Goal: Task Accomplishment & Management: Complete application form

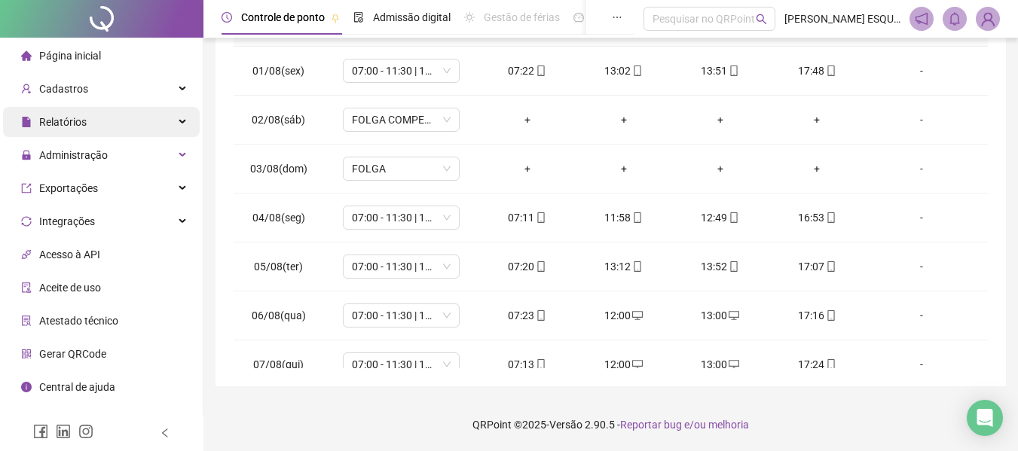
scroll to position [511, 0]
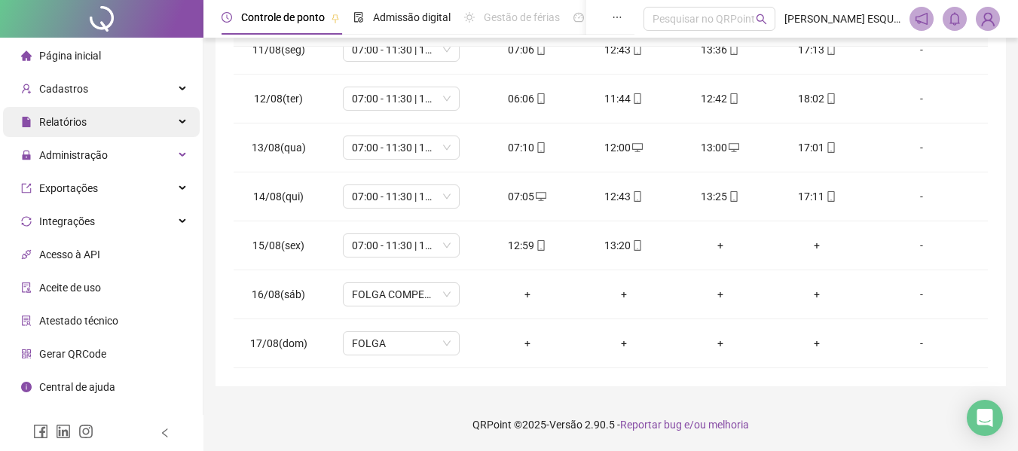
click at [108, 129] on div "Relatórios" at bounding box center [101, 122] width 197 height 30
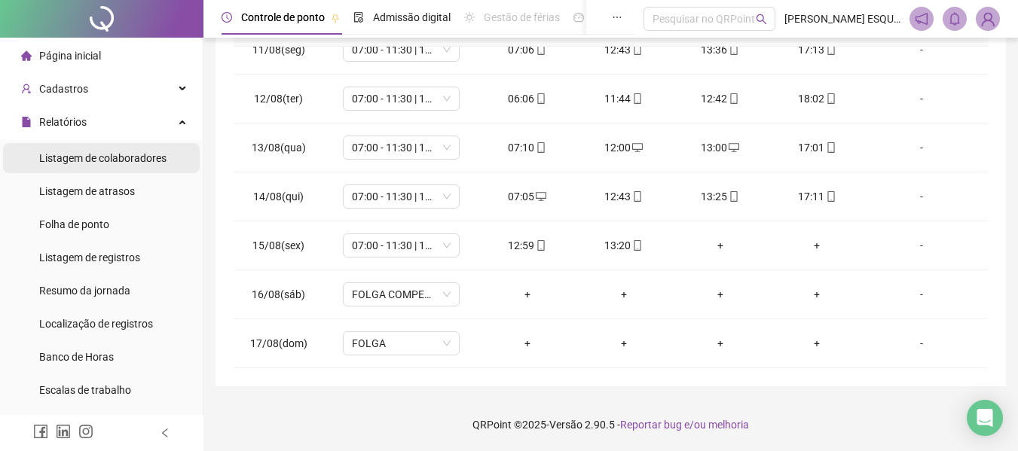
click at [117, 155] on span "Listagem de colaboradores" at bounding box center [102, 158] width 127 height 12
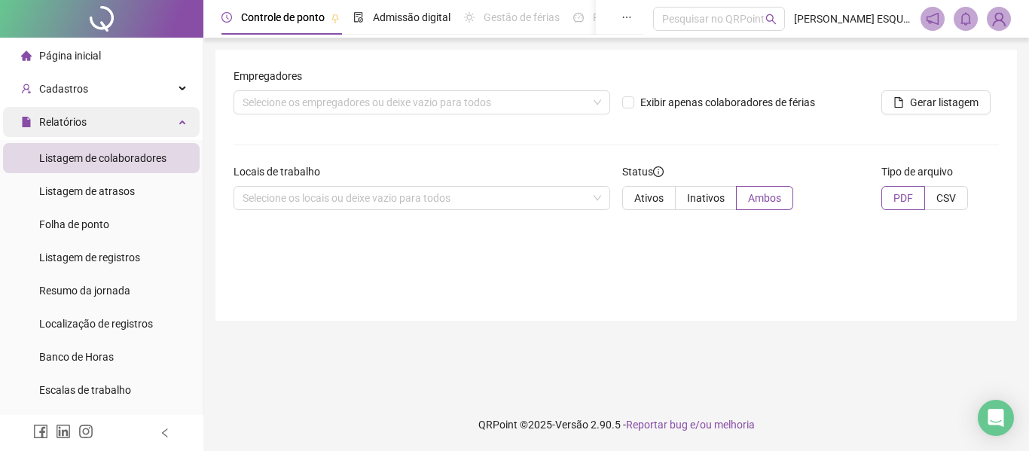
click at [68, 122] on span "Relatórios" at bounding box center [62, 122] width 47 height 12
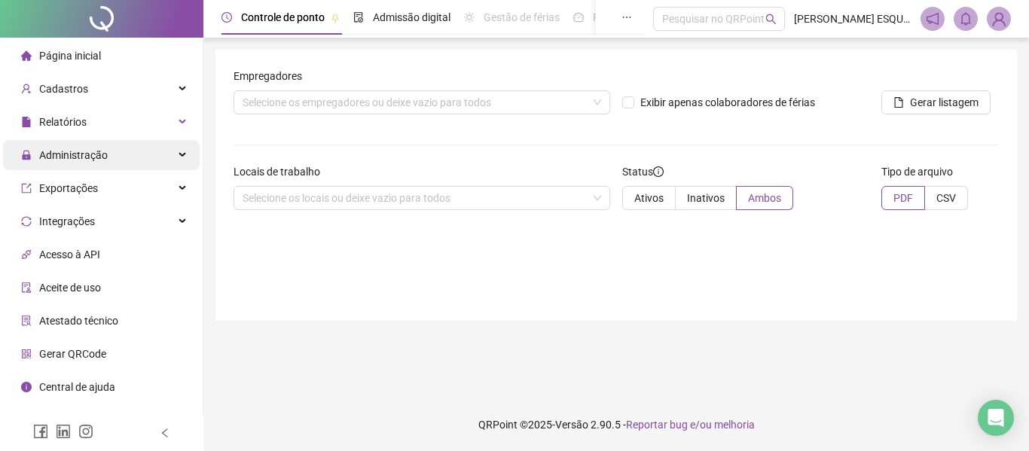
click at [84, 151] on span "Administração" at bounding box center [73, 155] width 69 height 12
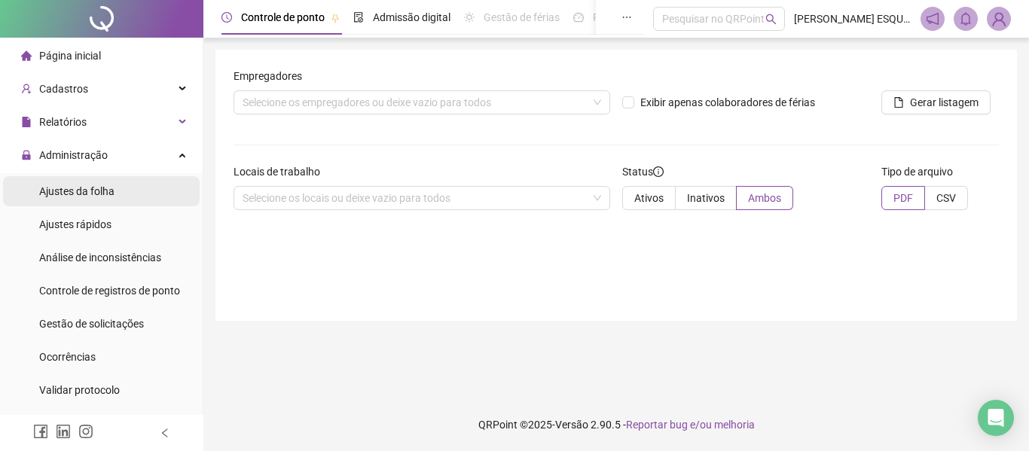
click at [83, 194] on span "Ajustes da folha" at bounding box center [76, 191] width 75 height 12
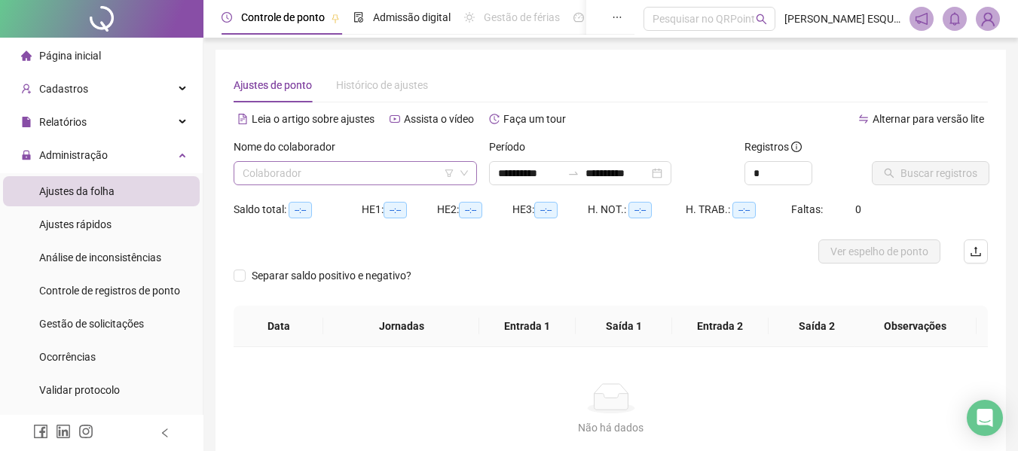
type input "**********"
click at [364, 175] on input "search" at bounding box center [349, 173] width 212 height 23
click at [300, 183] on input "search" at bounding box center [349, 173] width 212 height 23
click at [267, 176] on input "search" at bounding box center [349, 173] width 212 height 23
click at [289, 173] on input "search" at bounding box center [349, 173] width 212 height 23
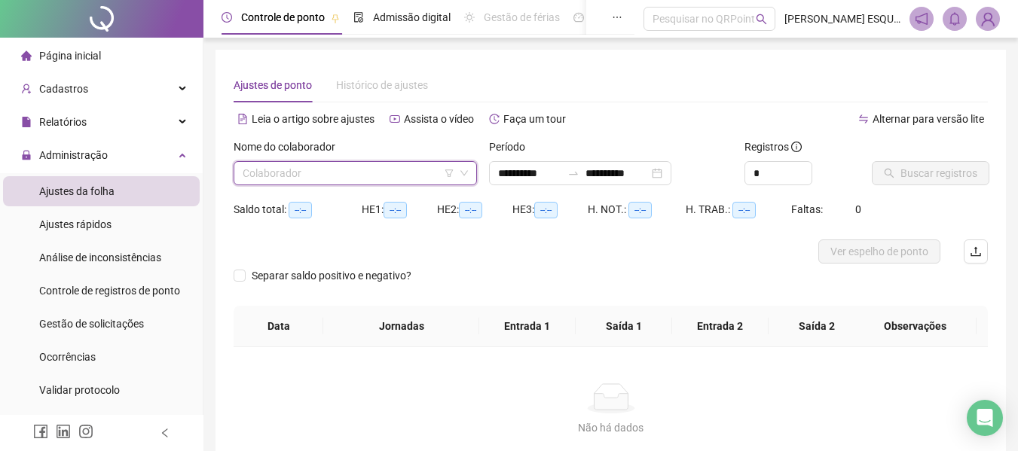
click at [281, 169] on input "search" at bounding box center [349, 173] width 212 height 23
click at [317, 162] on input "search" at bounding box center [349, 173] width 212 height 23
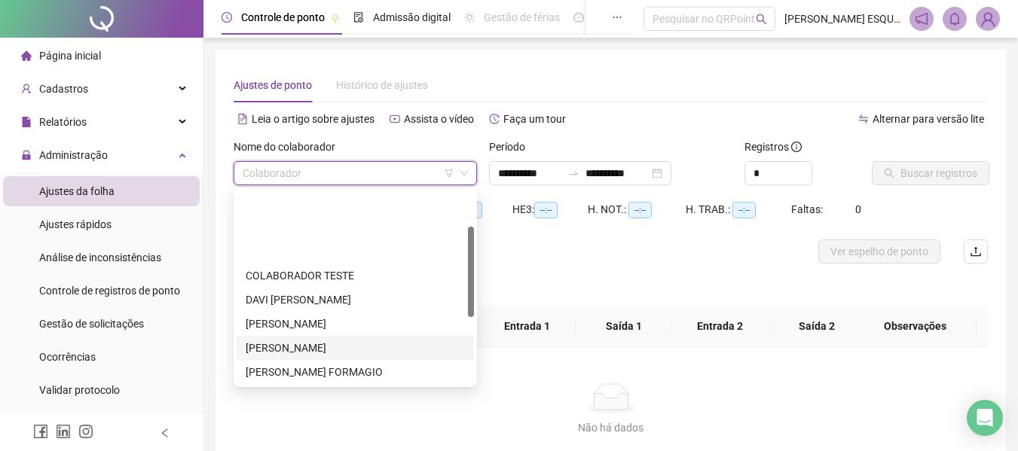
scroll to position [75, 0]
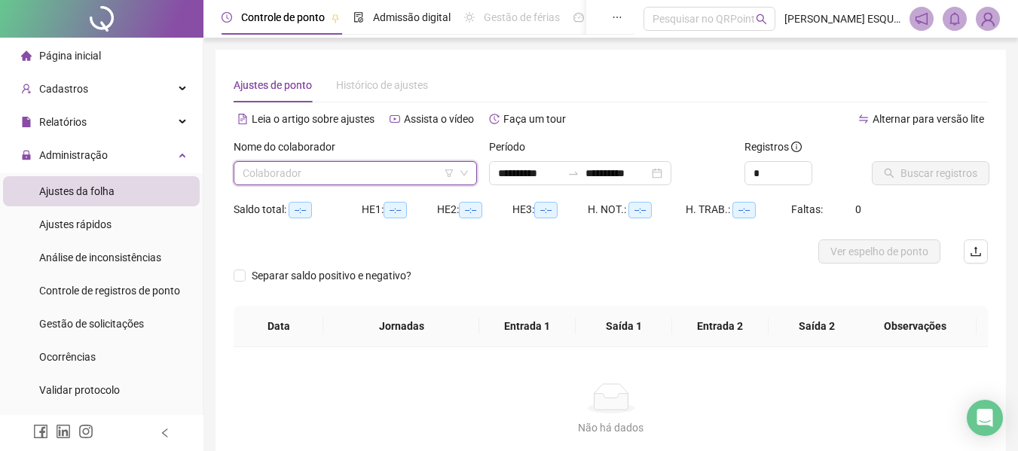
click at [316, 181] on input "search" at bounding box center [349, 173] width 212 height 23
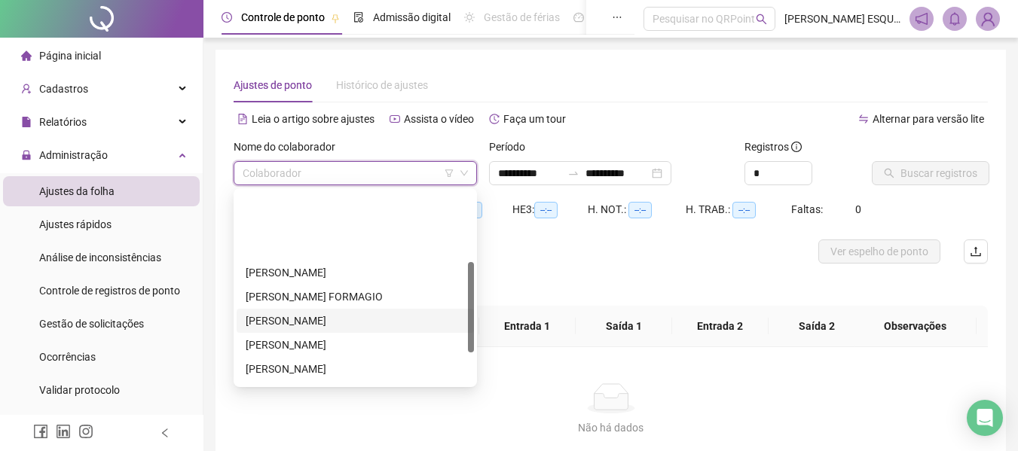
scroll to position [151, 0]
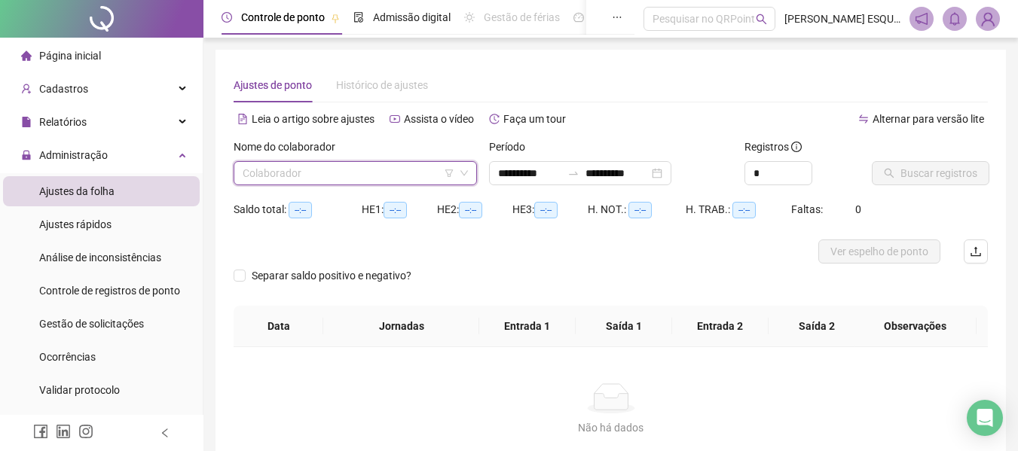
drag, startPoint x: 347, startPoint y: 158, endPoint x: 345, endPoint y: 169, distance: 10.7
click at [345, 161] on div "Nome do colaborador Colaborador" at bounding box center [355, 162] width 243 height 47
click at [344, 169] on input "search" at bounding box center [349, 173] width 212 height 23
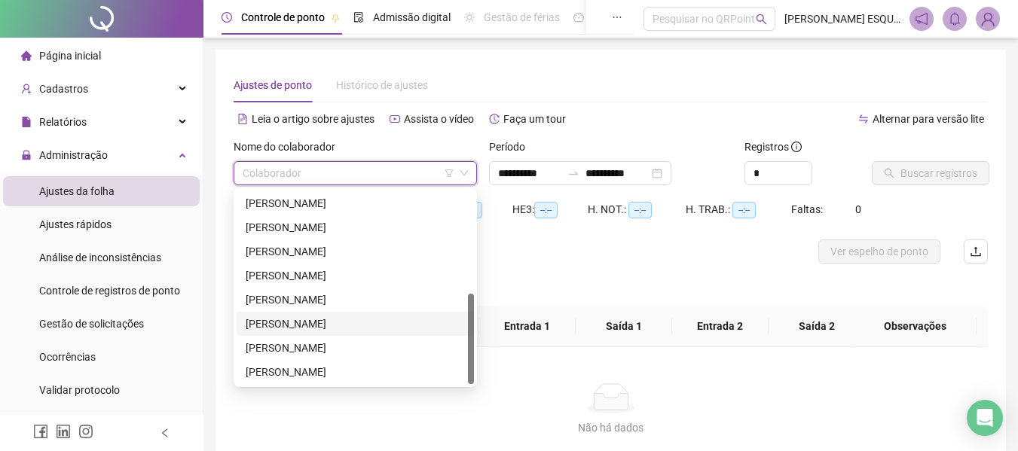
scroll to position [75, 0]
